Goal: Information Seeking & Learning: Learn about a topic

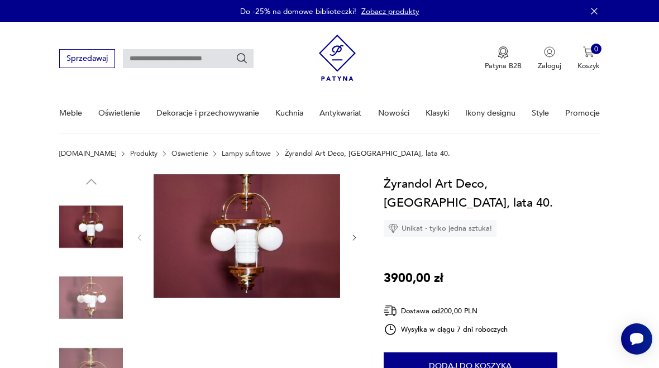
click at [211, 212] on img at bounding box center [247, 236] width 186 height 124
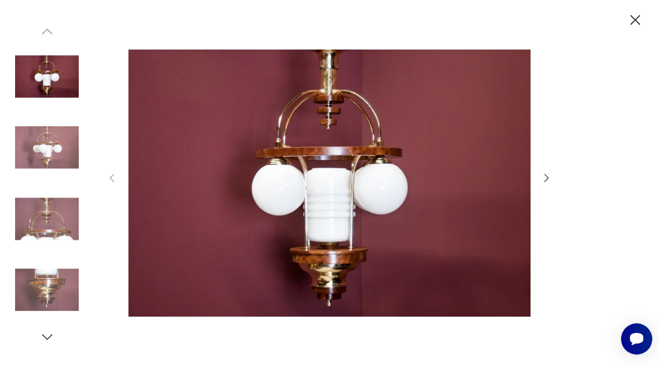
click at [35, 146] on img at bounding box center [47, 148] width 64 height 64
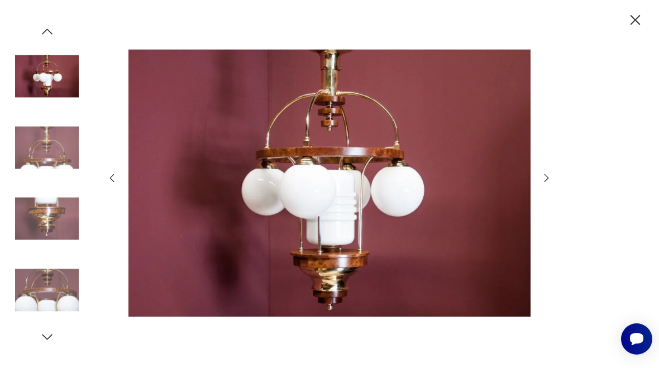
click at [32, 151] on img at bounding box center [47, 148] width 64 height 64
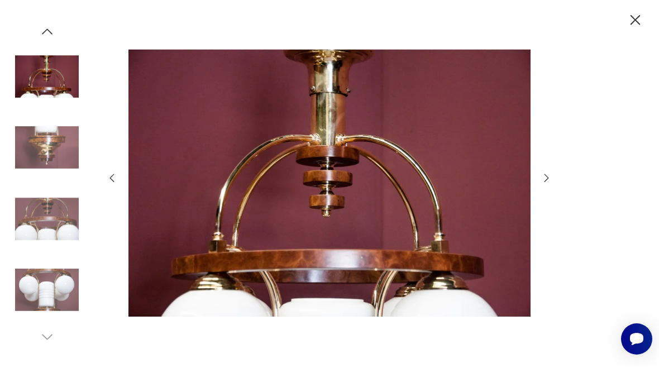
click at [39, 230] on img at bounding box center [47, 219] width 64 height 64
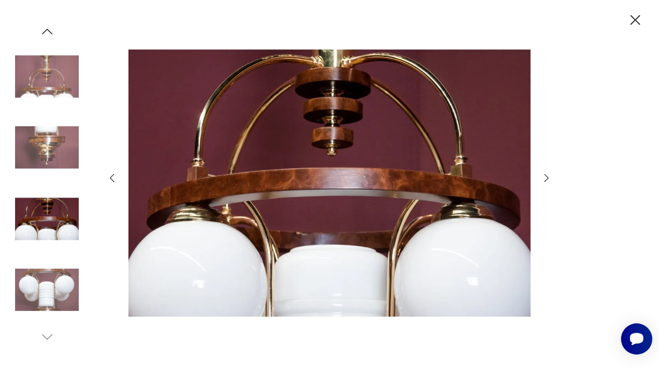
click at [33, 294] on img at bounding box center [47, 290] width 64 height 64
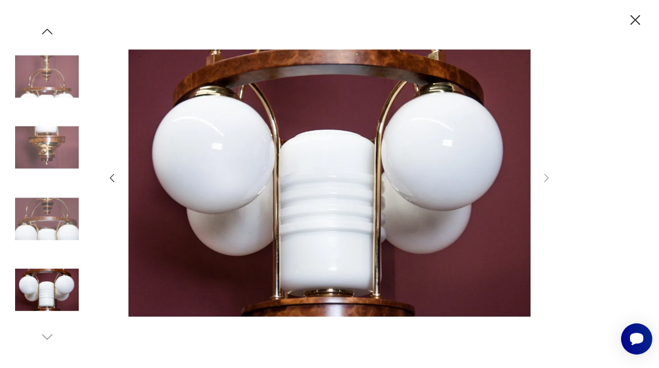
click at [25, 222] on img at bounding box center [47, 219] width 64 height 64
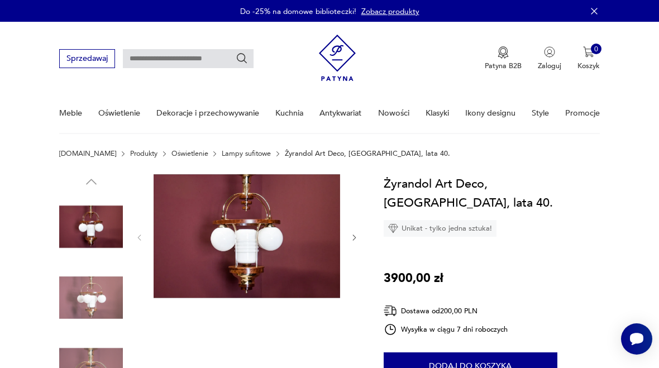
click at [214, 244] on img at bounding box center [247, 236] width 186 height 124
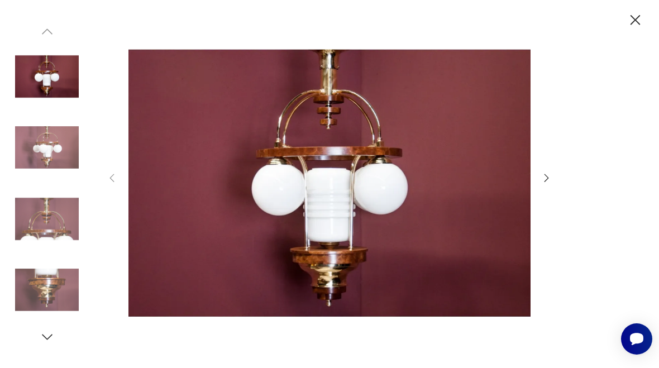
click at [40, 152] on img at bounding box center [47, 148] width 64 height 64
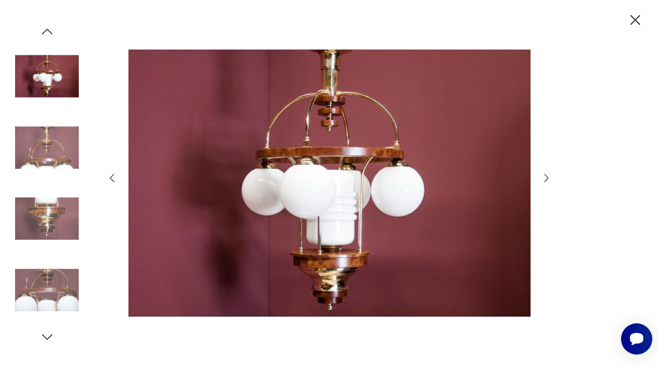
click at [36, 212] on img at bounding box center [47, 219] width 64 height 64
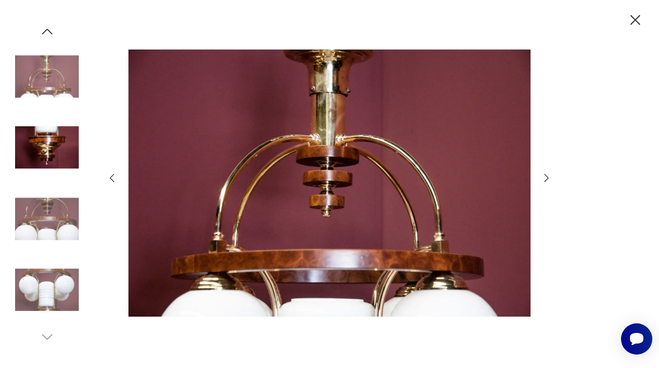
click at [40, 293] on img at bounding box center [47, 290] width 64 height 64
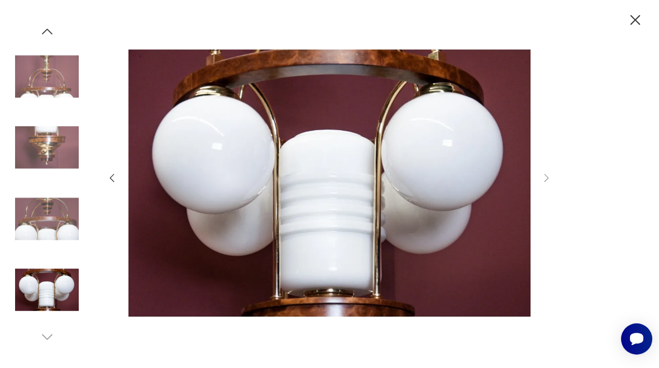
click at [33, 150] on img at bounding box center [47, 148] width 64 height 64
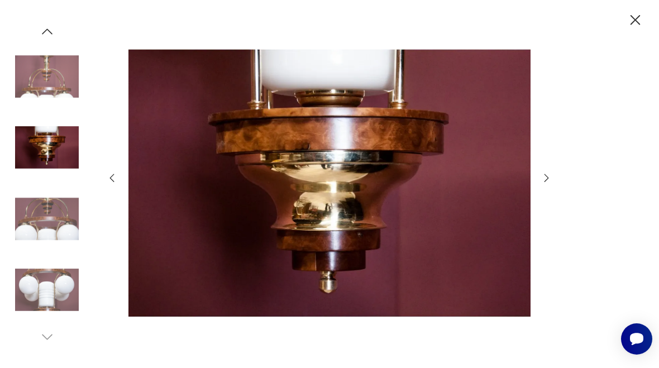
click at [41, 87] on img at bounding box center [47, 77] width 64 height 64
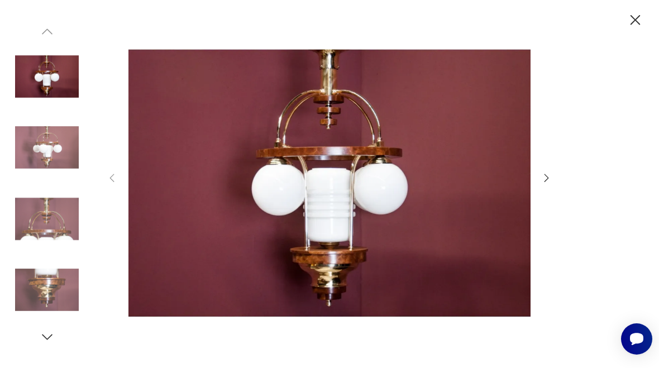
click at [463, 221] on img at bounding box center [329, 183] width 403 height 294
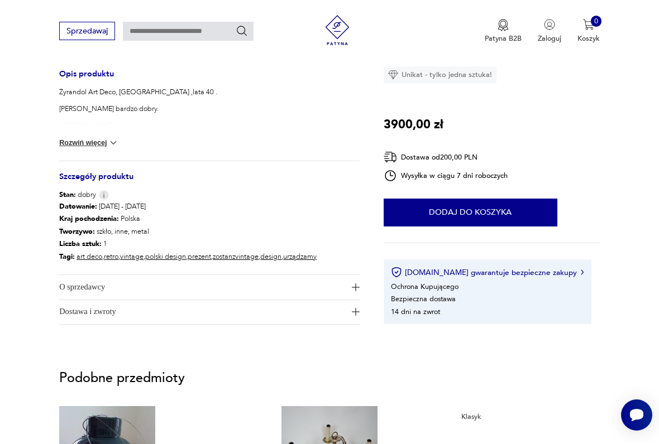
scroll to position [444, 0]
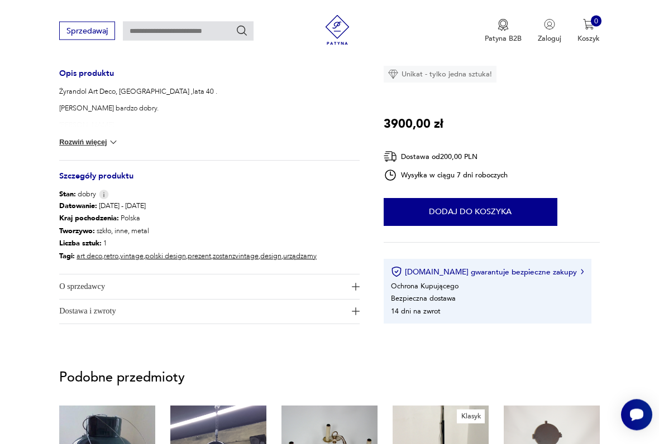
click at [67, 288] on span "O sprzedawcy" at bounding box center [202, 287] width 286 height 24
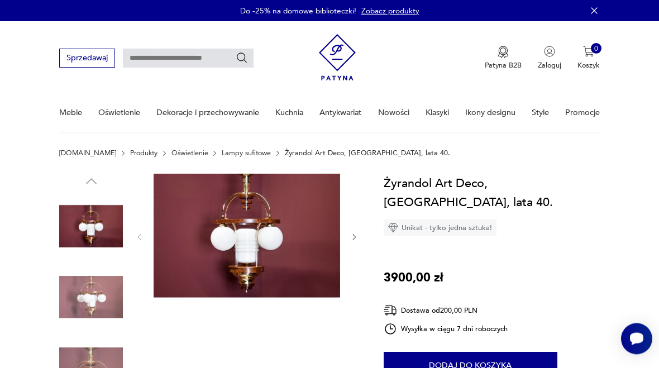
scroll to position [0, 0]
